Goal: Transaction & Acquisition: Purchase product/service

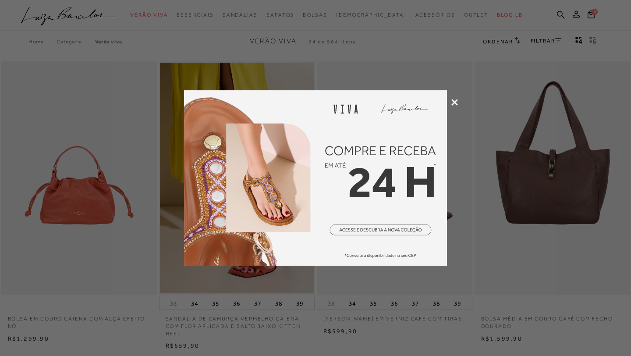
click at [453, 106] on div at bounding box center [315, 178] width 631 height 356
click at [454, 103] on icon at bounding box center [455, 102] width 7 height 7
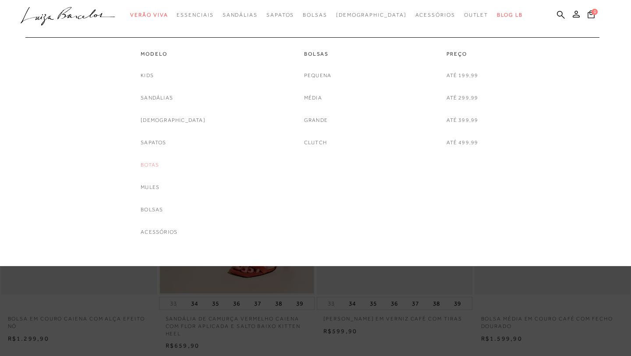
click at [159, 167] on link "Botas" at bounding box center [150, 164] width 18 height 9
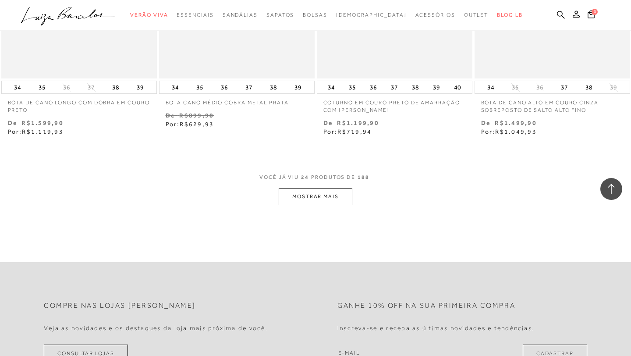
scroll to position [1793, 0]
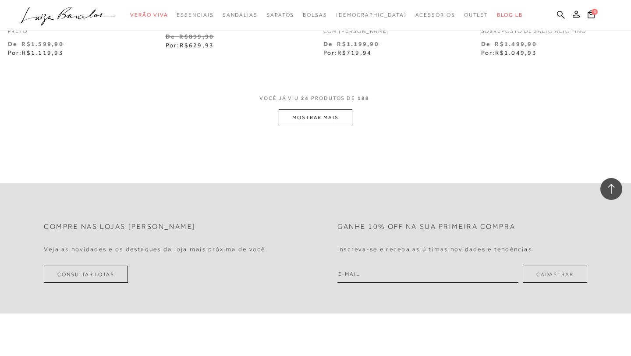
click at [321, 114] on button "MOSTRAR MAIS" at bounding box center [316, 117] width 74 height 17
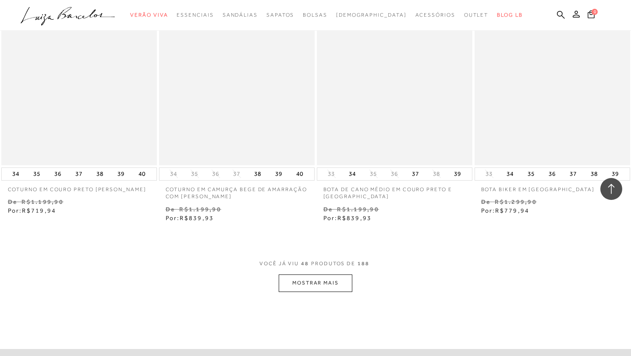
scroll to position [3431, 0]
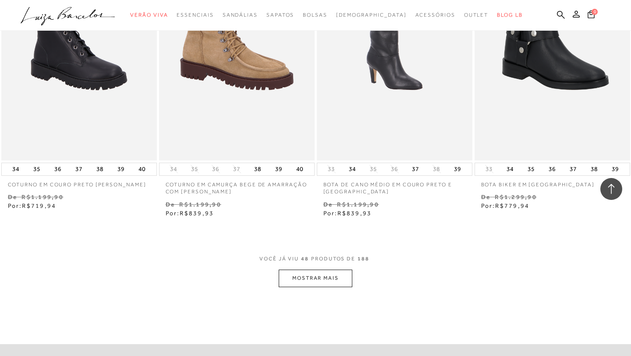
click at [322, 278] on button "MOSTRAR MAIS" at bounding box center [316, 278] width 74 height 17
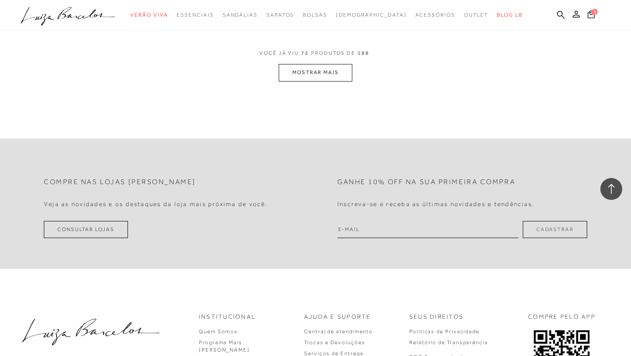
scroll to position [5447, 0]
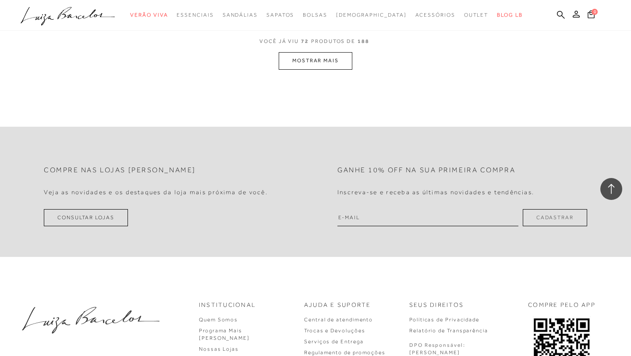
click at [331, 61] on button "MOSTRAR MAIS" at bounding box center [316, 60] width 74 height 17
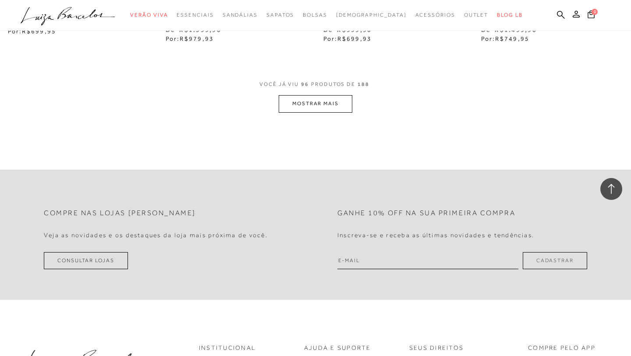
scroll to position [7210, 0]
click at [331, 103] on button "MOSTRAR MAIS" at bounding box center [316, 103] width 74 height 17
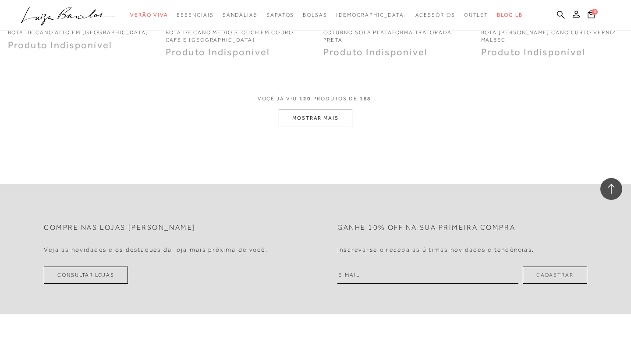
scroll to position [8981, 0]
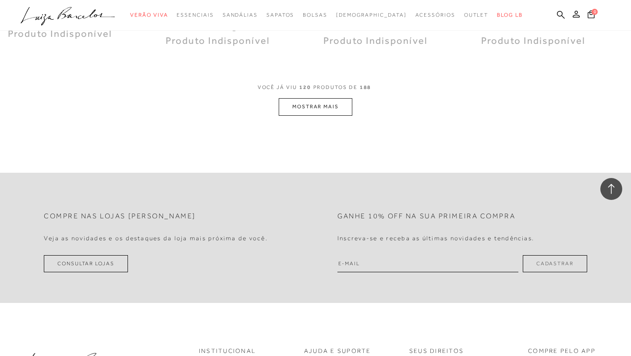
click at [318, 109] on button "MOSTRAR MAIS" at bounding box center [316, 106] width 74 height 17
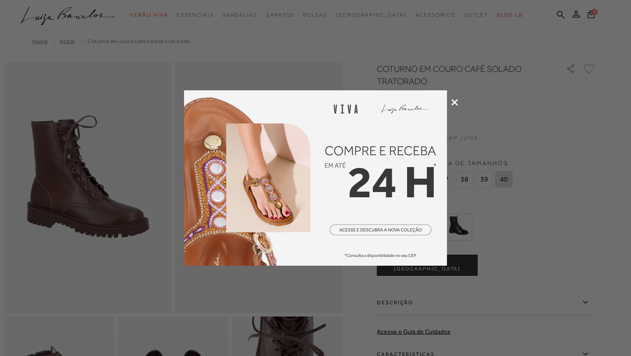
click at [454, 102] on icon at bounding box center [455, 102] width 7 height 7
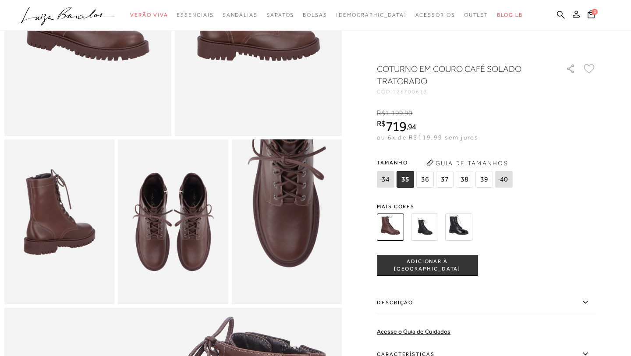
scroll to position [178, 0]
click at [463, 308] on label "Descrição" at bounding box center [486, 302] width 219 height 25
click at [0, 0] on input "Descrição" at bounding box center [0, 0] width 0 height 0
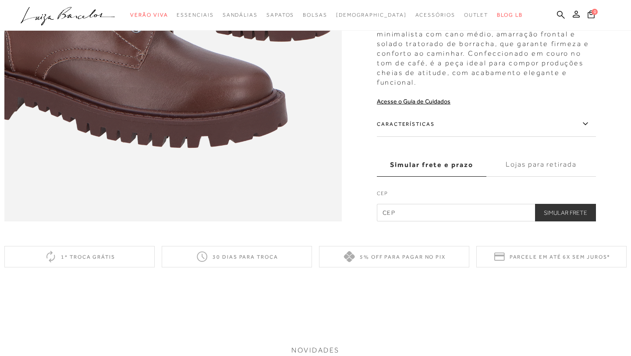
scroll to position [769, 0]
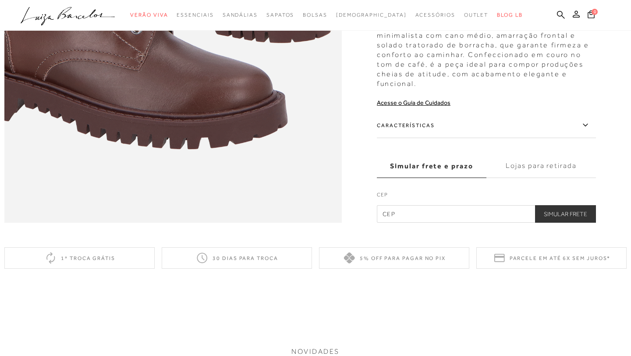
click at [467, 122] on label "Características" at bounding box center [486, 125] width 219 height 25
click at [0, 0] on input "Características" at bounding box center [0, 0] width 0 height 0
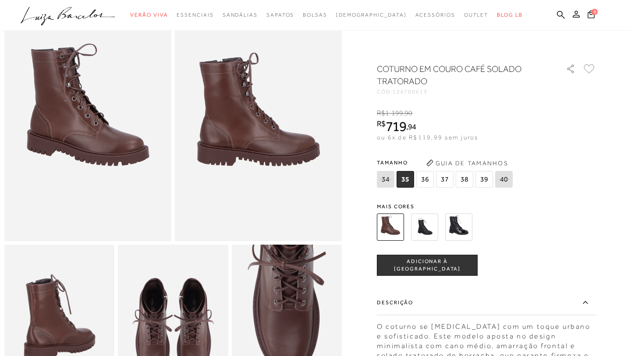
scroll to position [0, 0]
